Goal: Navigation & Orientation: Go to known website

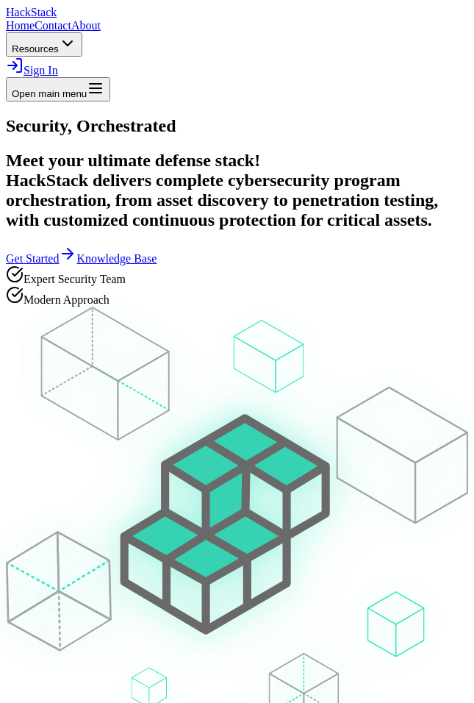
click at [260, 116] on div at bounding box center [237, 116] width 463 height 0
